Goal: Task Accomplishment & Management: Use online tool/utility

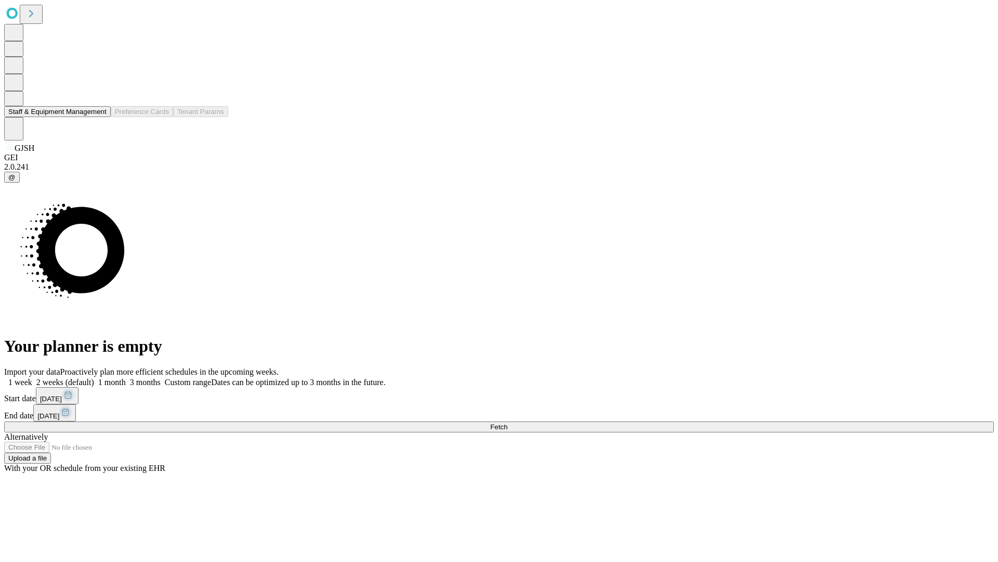
click at [99, 117] on button "Staff & Equipment Management" at bounding box center [57, 111] width 107 height 11
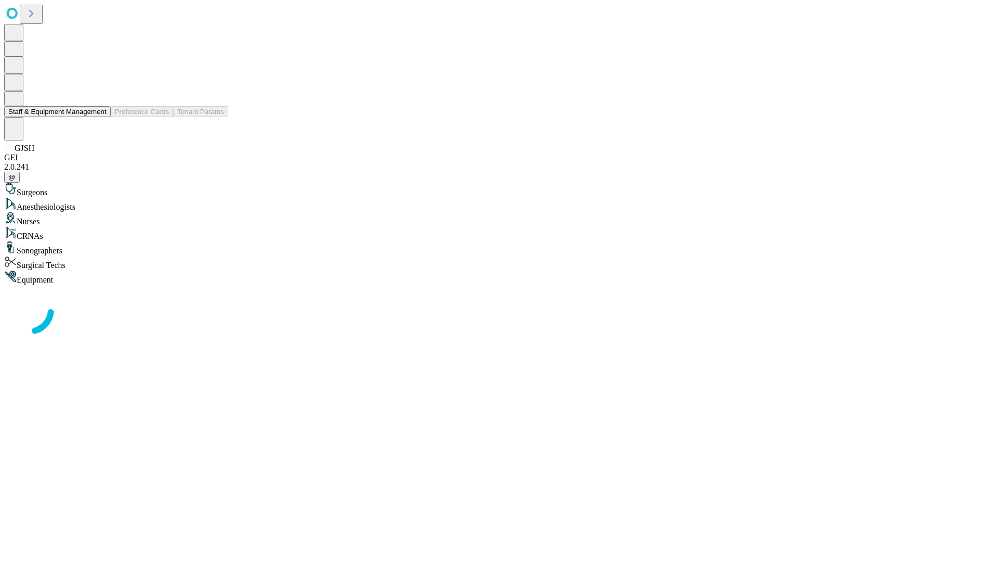
click at [99, 117] on button "Staff & Equipment Management" at bounding box center [57, 111] width 107 height 11
